Goal: Check status: Check status

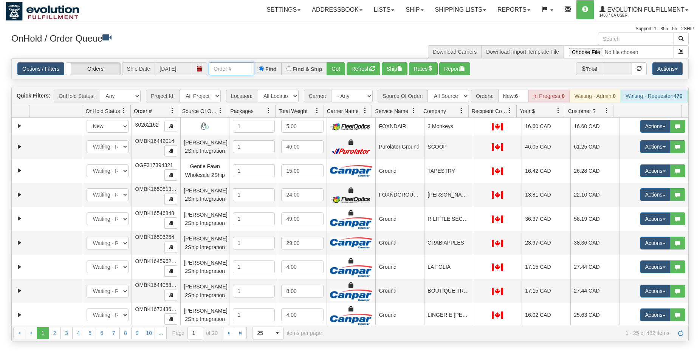
click at [236, 64] on input "text" at bounding box center [231, 68] width 45 height 13
type input "12136"
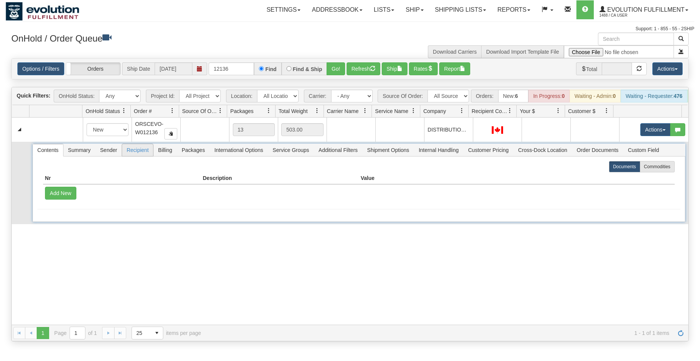
click at [139, 155] on span "Recipient" at bounding box center [137, 150] width 31 height 12
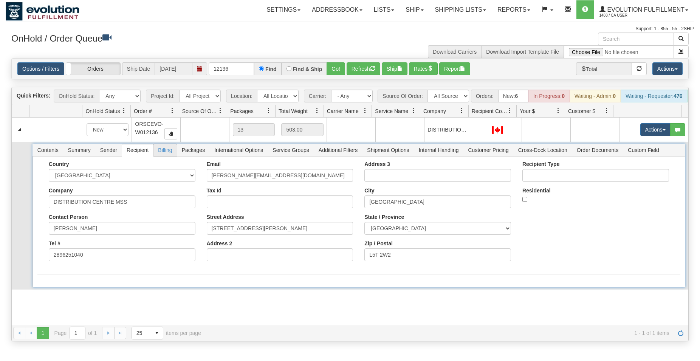
click at [170, 155] on span "Billing" at bounding box center [164, 150] width 23 height 12
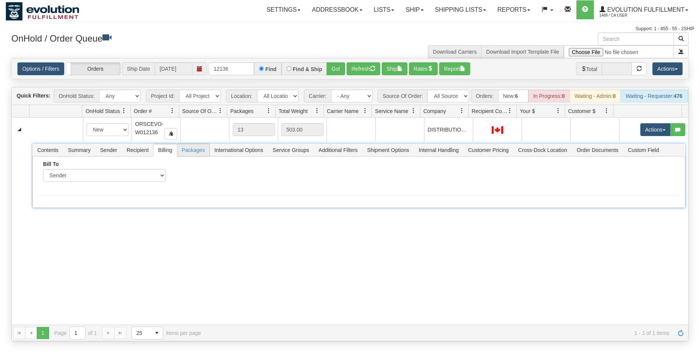
click at [199, 156] on span "Packages" at bounding box center [193, 150] width 32 height 12
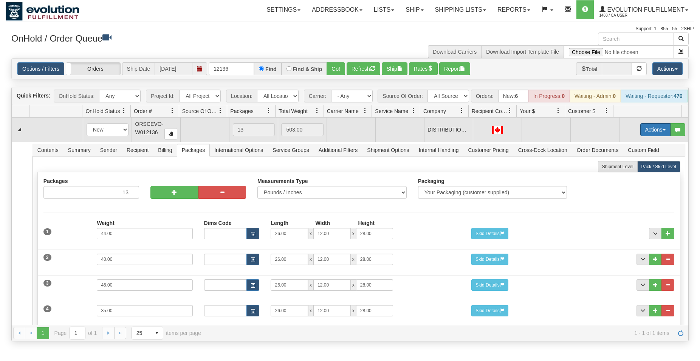
click at [652, 135] on button "Actions" at bounding box center [655, 129] width 30 height 13
click at [630, 149] on link "Open" at bounding box center [639, 144] width 60 height 10
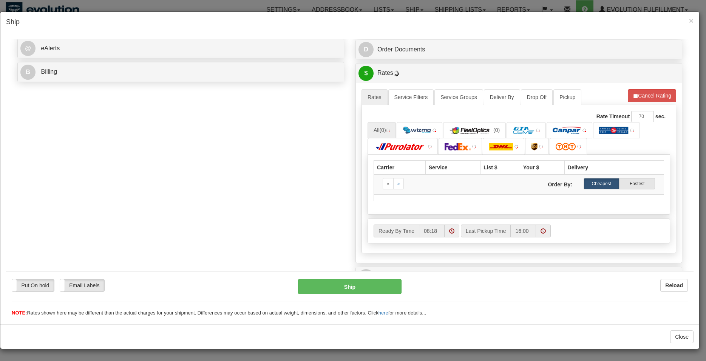
scroll to position [308, 0]
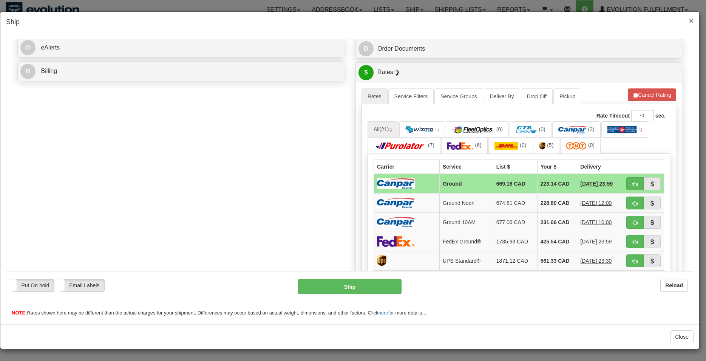
click at [691, 20] on span "×" at bounding box center [691, 20] width 5 height 9
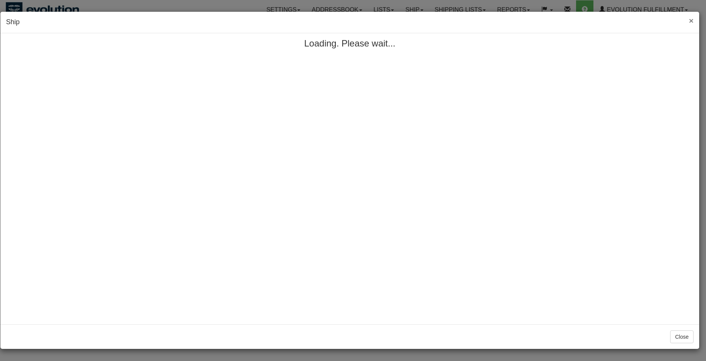
scroll to position [0, 0]
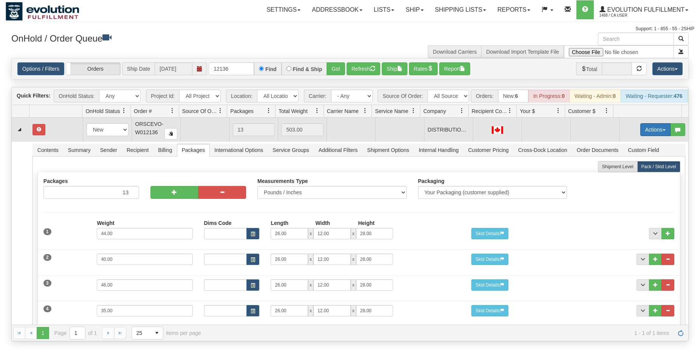
drag, startPoint x: 646, startPoint y: 134, endPoint x: 646, endPoint y: 143, distance: 8.3
click at [646, 135] on button "Actions" at bounding box center [655, 129] width 30 height 13
click at [646, 167] on span "Rate All Services" at bounding box center [639, 164] width 45 height 6
